Goal: Navigation & Orientation: Go to known website

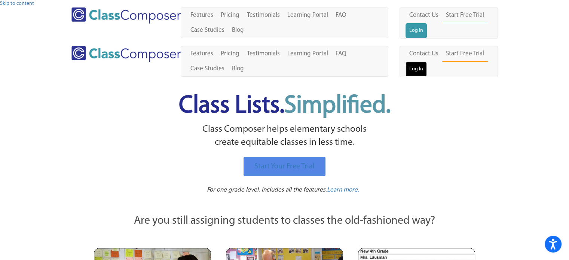
click at [427, 62] on link "Log In" at bounding box center [416, 69] width 21 height 15
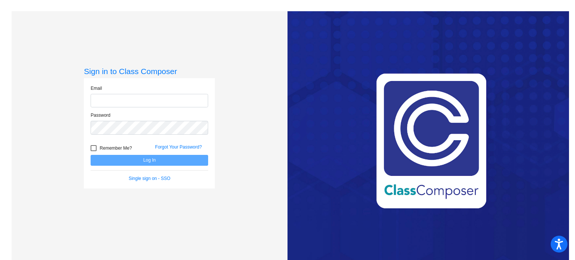
type input "[PERSON_NAME][EMAIL_ADDRESS][PERSON_NAME][DOMAIN_NAME]"
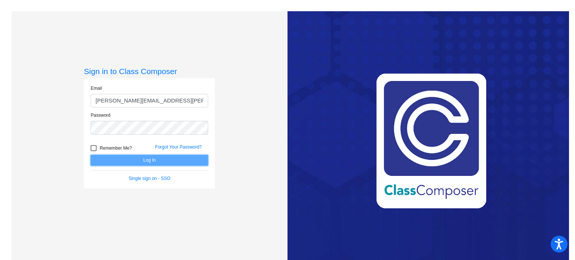
click at [150, 161] on button "Log In" at bounding box center [150, 160] width 118 height 11
